Goal: Information Seeking & Learning: Learn about a topic

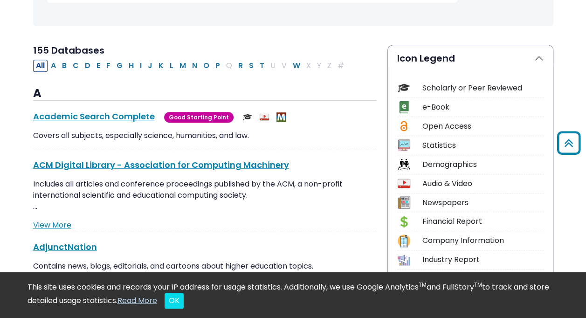
scroll to position [181, 0]
click at [213, 63] on button "P" at bounding box center [218, 65] width 10 height 12
select select "Database Subject Filter"
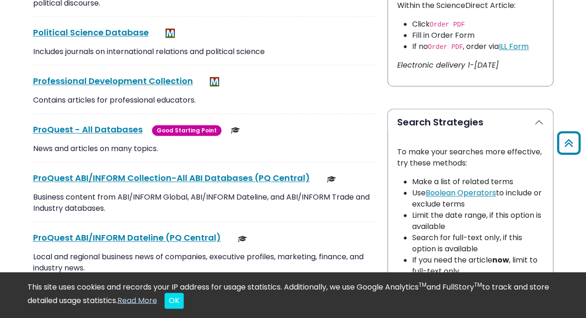
scroll to position [575, 0]
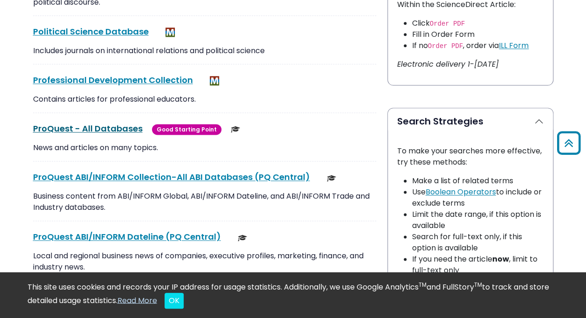
click at [87, 125] on link "ProQuest - All Databases This link opens in a new window" at bounding box center [88, 129] width 110 height 12
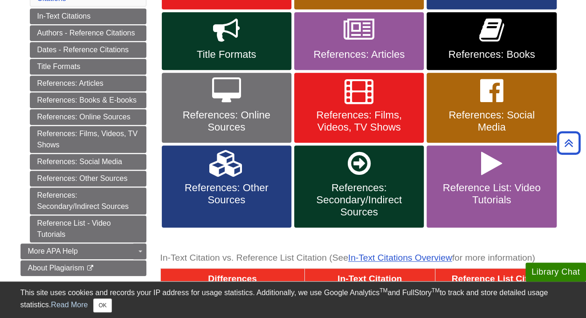
scroll to position [237, 0]
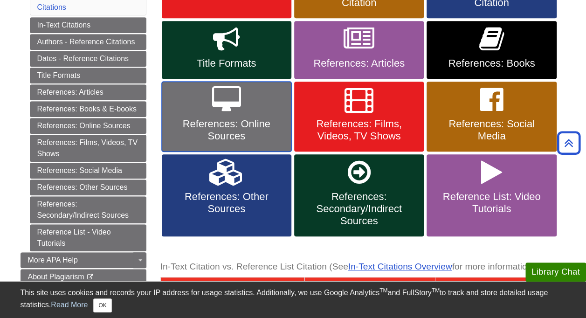
click at [259, 131] on span "References: Online Sources" at bounding box center [227, 130] width 116 height 24
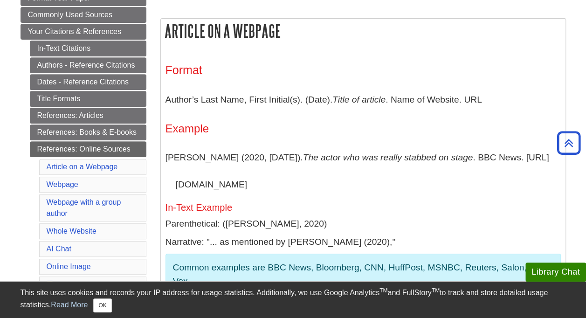
scroll to position [174, 0]
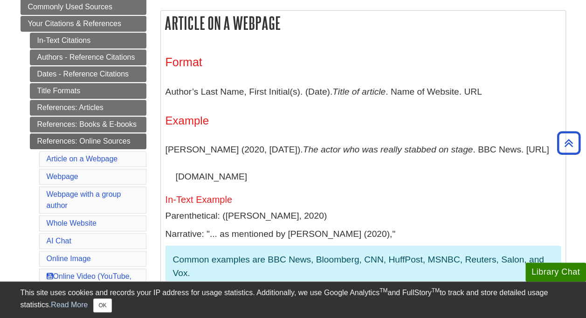
click at [512, 65] on h3 "Format" at bounding box center [363, 62] width 395 height 14
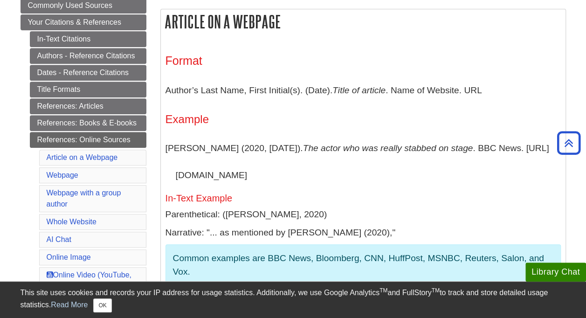
scroll to position [176, 0]
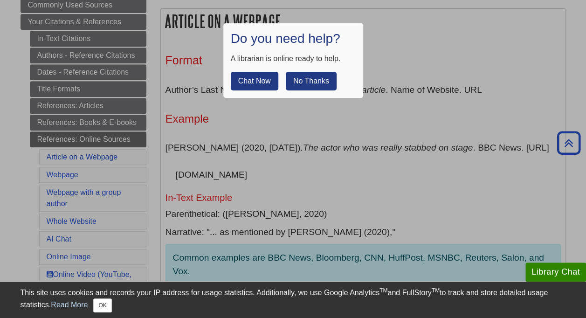
click at [314, 83] on button "No Thanks" at bounding box center [311, 81] width 51 height 19
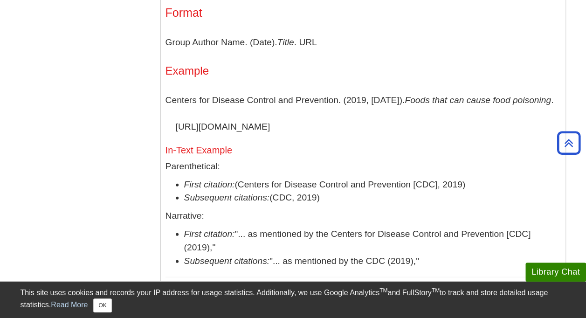
scroll to position [981, 0]
